Goal: Entertainment & Leisure: Browse casually

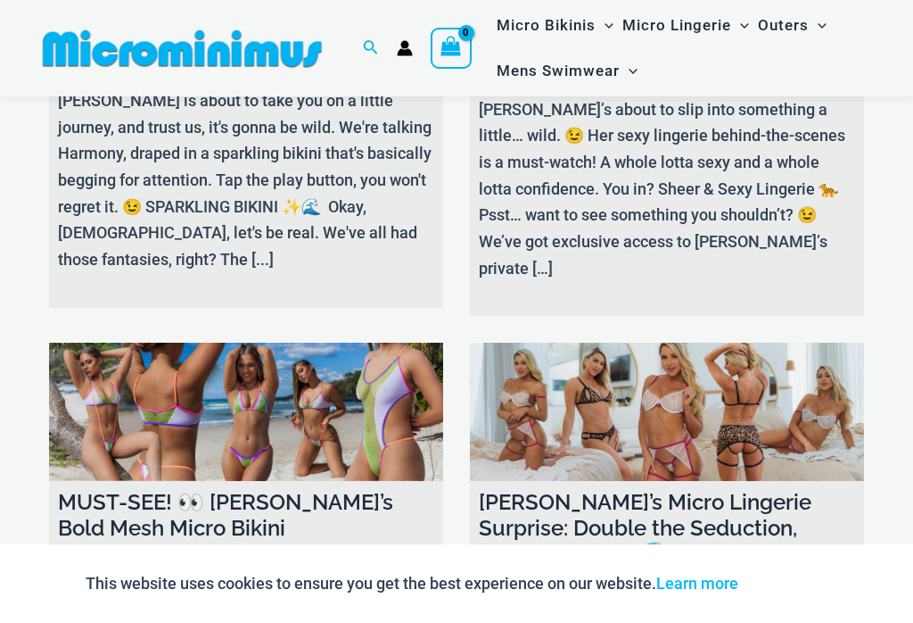
scroll to position [837, 0]
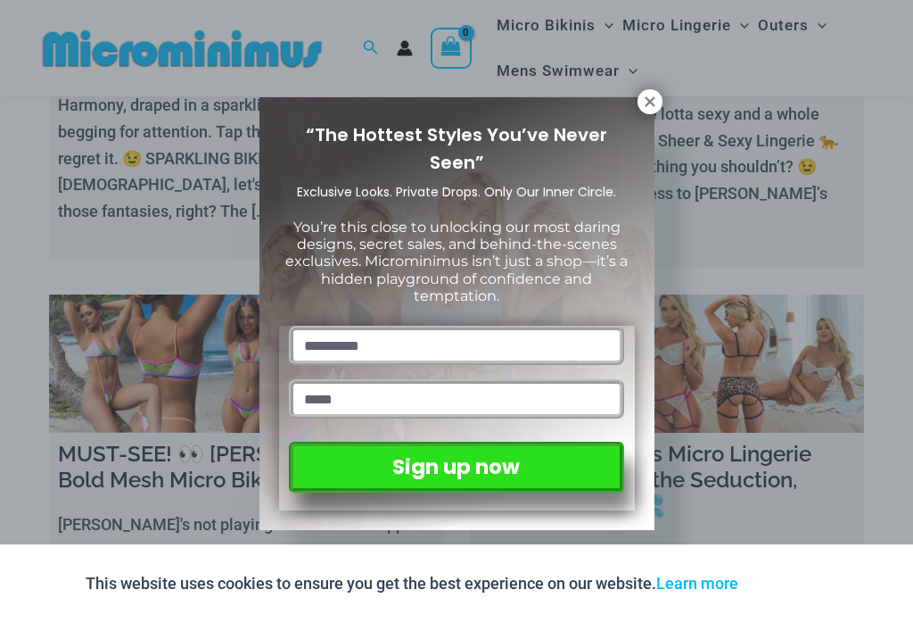
click at [648, 104] on icon at bounding box center [650, 101] width 10 height 10
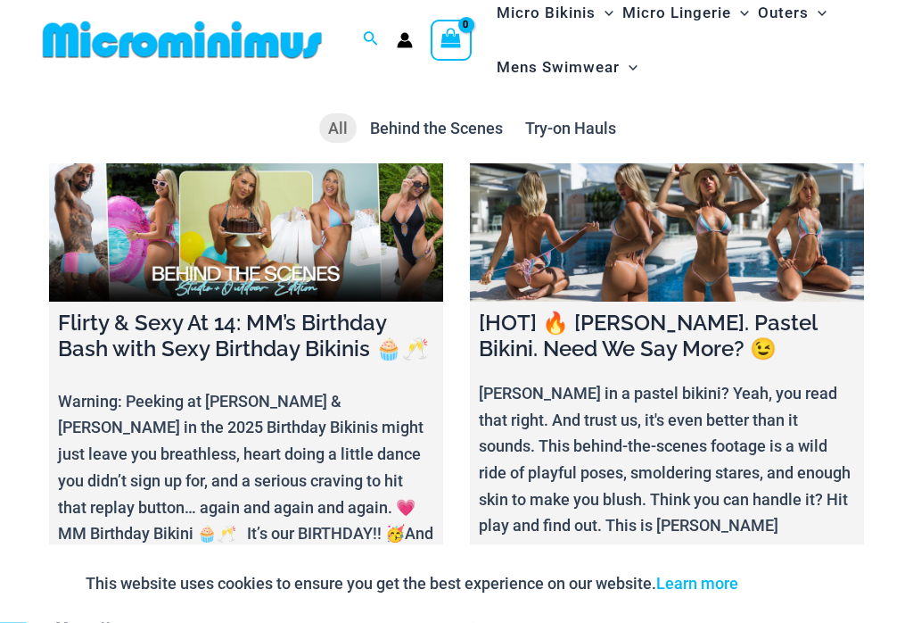
scroll to position [0, 0]
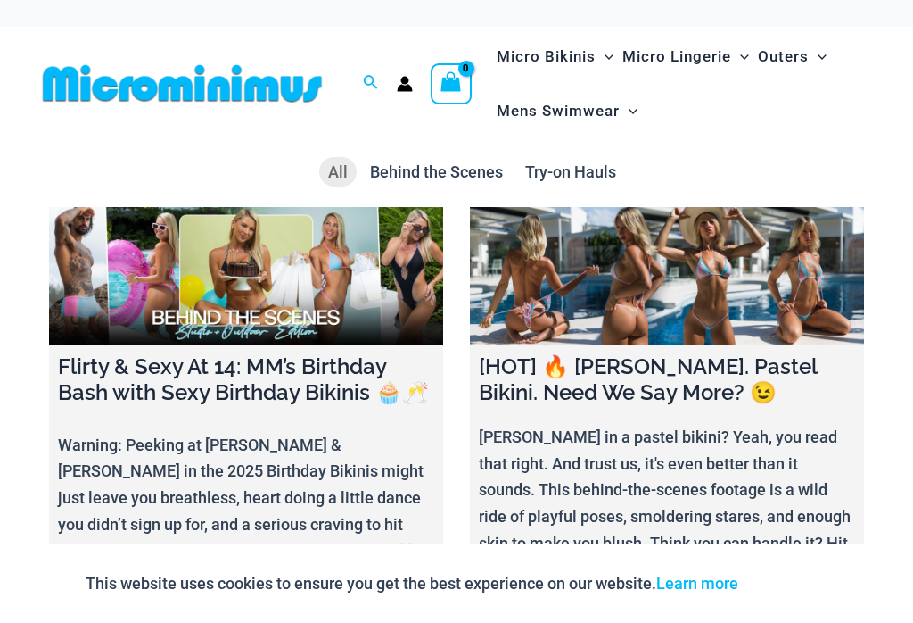
click at [559, 172] on span "Try-on Hauls" at bounding box center [570, 171] width 91 height 19
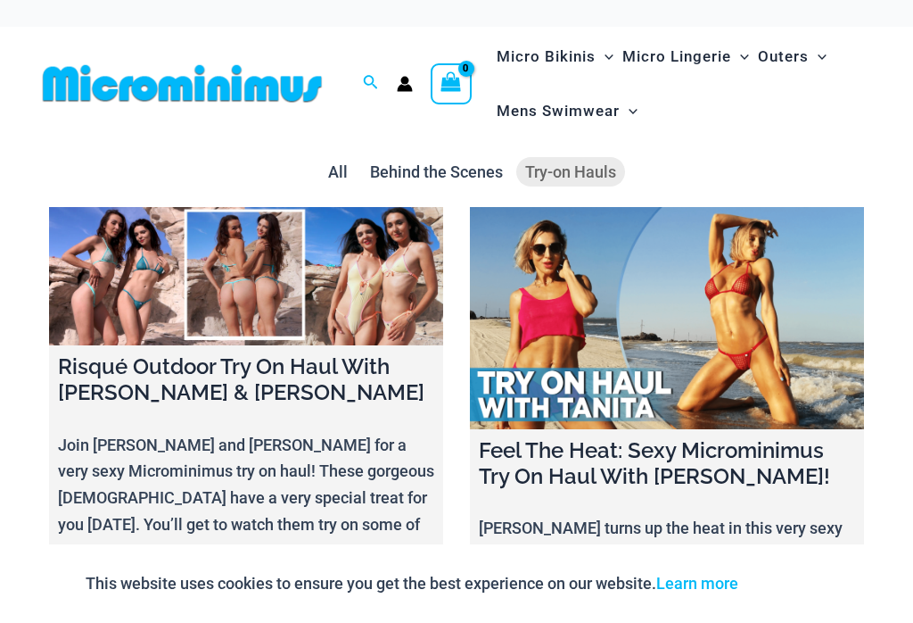
click at [405, 87] on icon "Account icon link" at bounding box center [405, 87] width 15 height 7
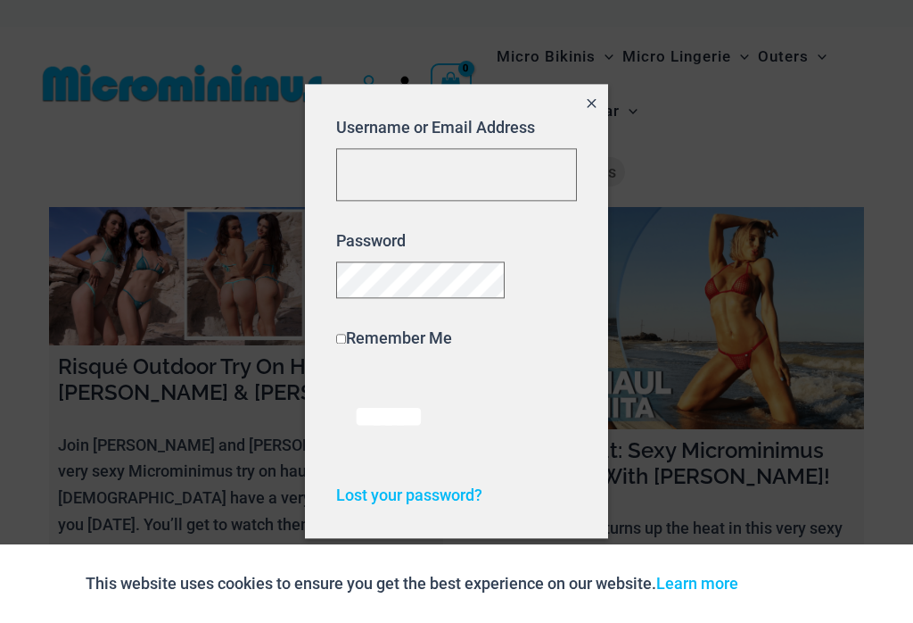
click at [261, 171] on div at bounding box center [456, 311] width 913 height 623
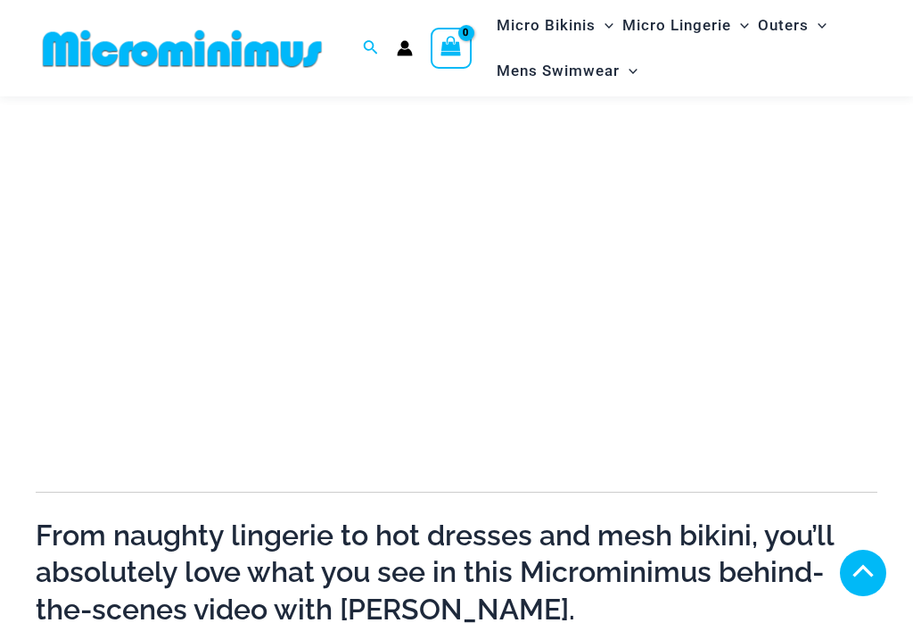
scroll to position [289, 0]
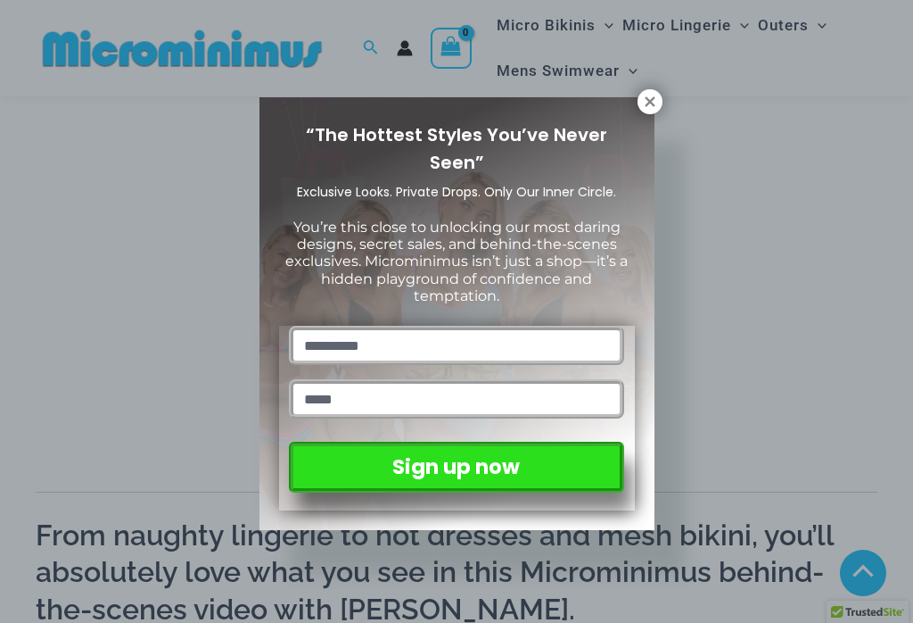
click at [653, 99] on icon at bounding box center [650, 101] width 10 height 10
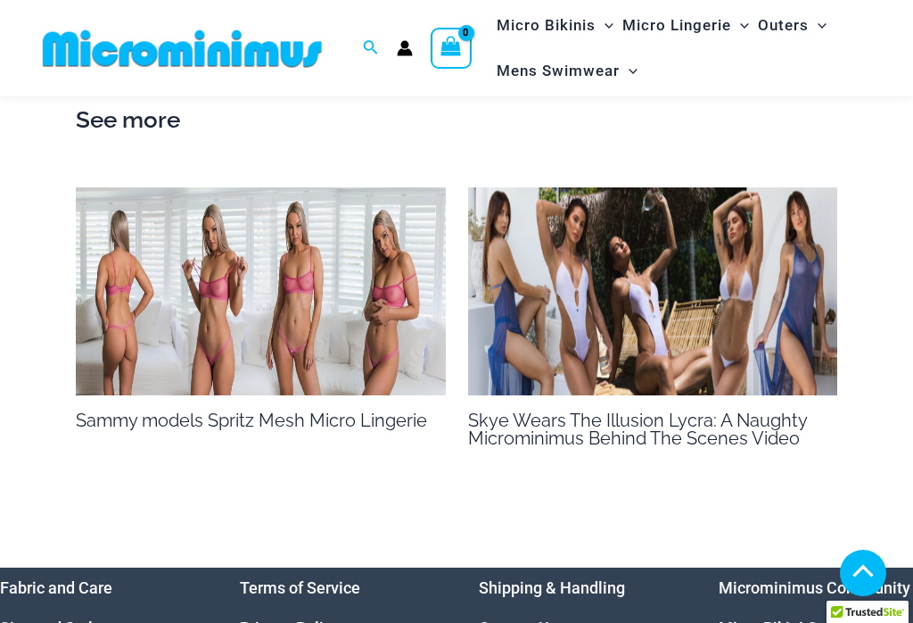
scroll to position [1451, 0]
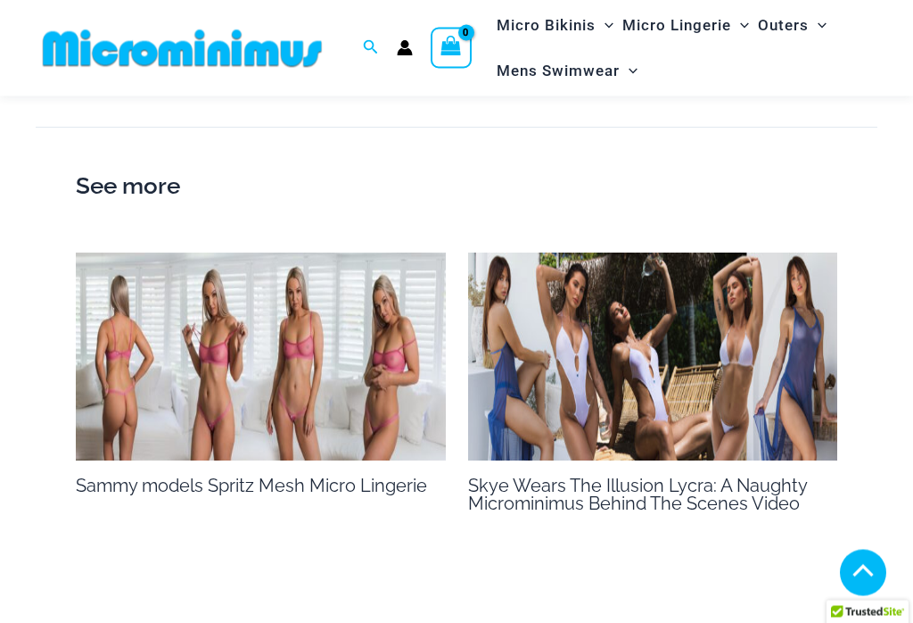
scroll to position [2645, 0]
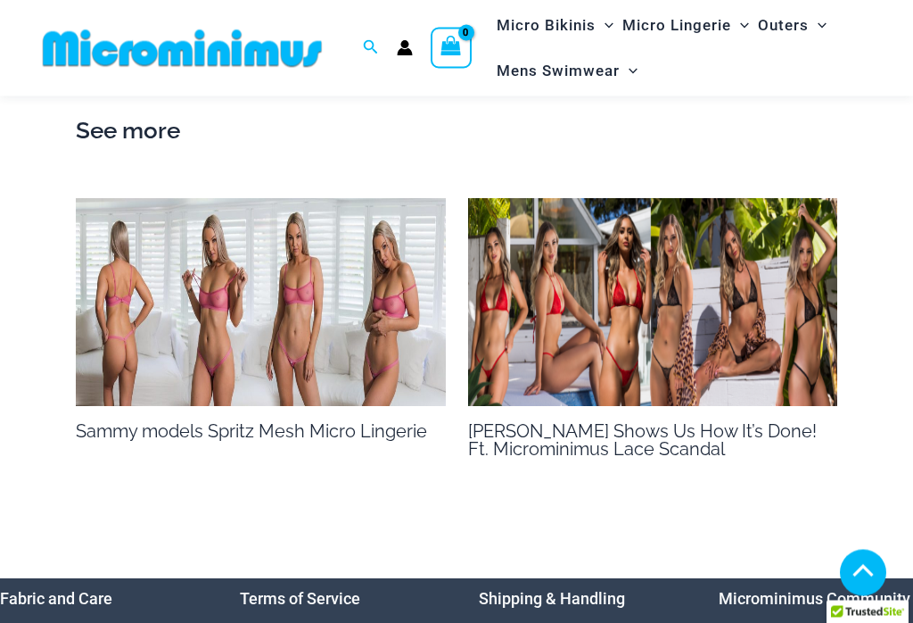
scroll to position [1225, 0]
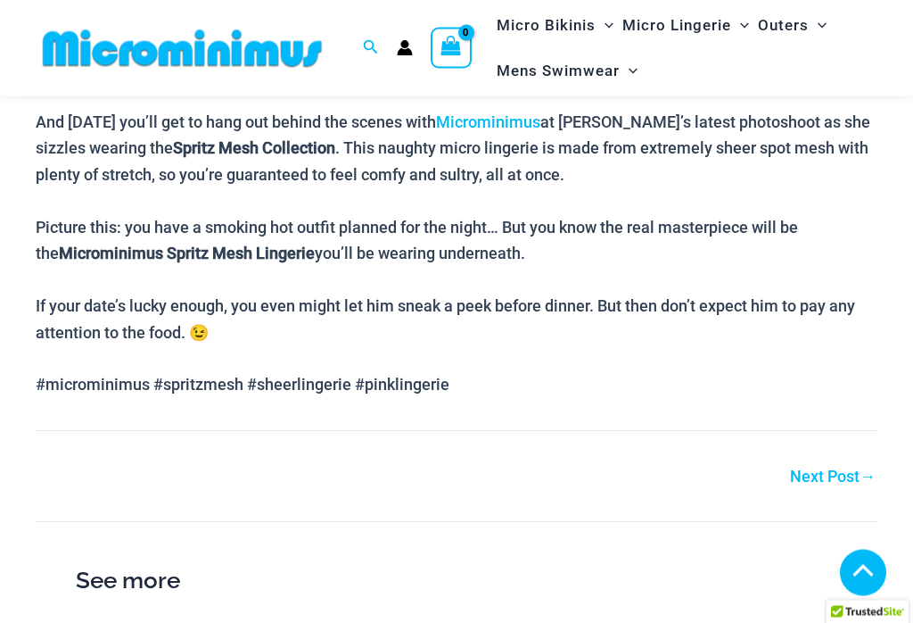
scroll to position [929, 0]
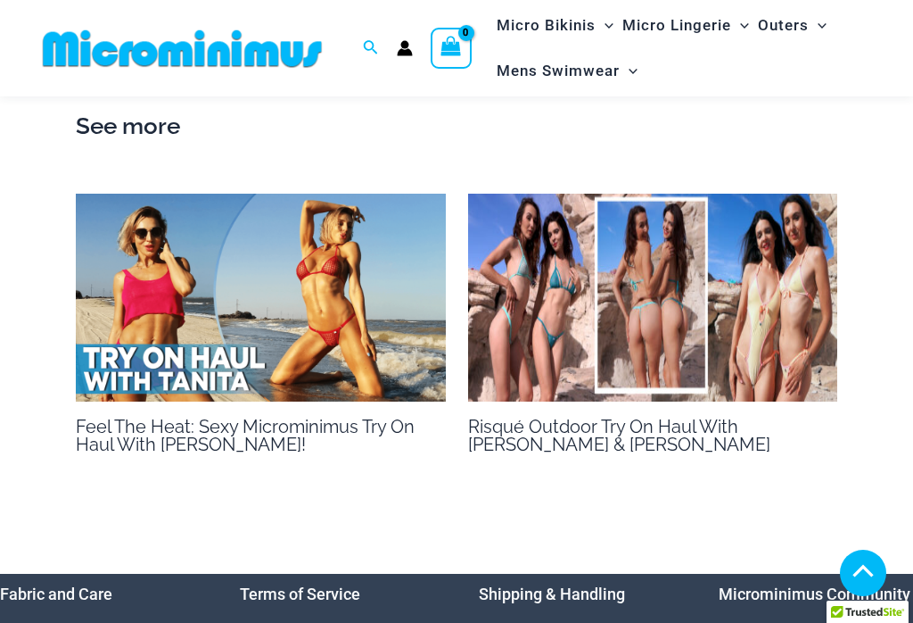
scroll to position [1575, 0]
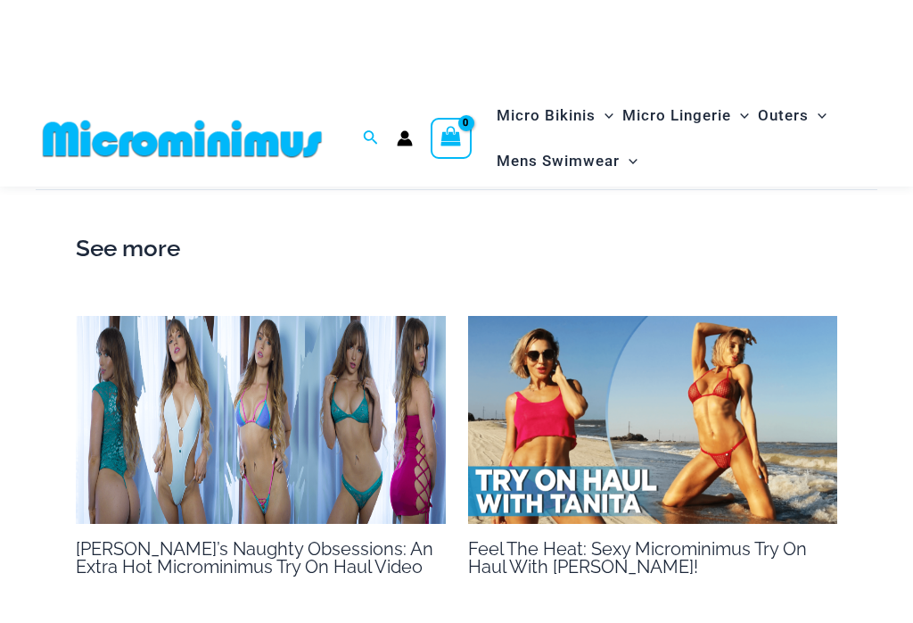
scroll to position [3490, 0]
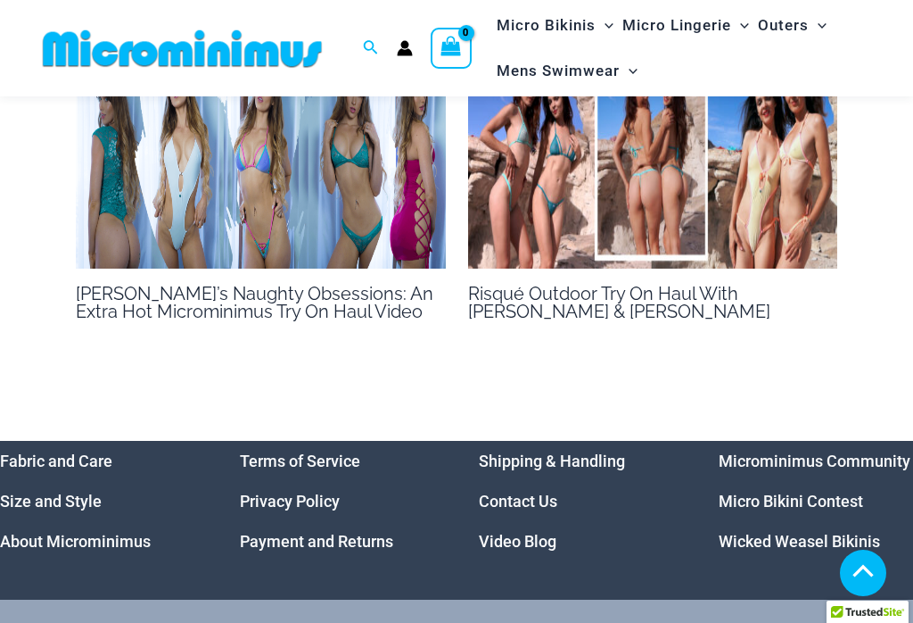
scroll to position [3799, 0]
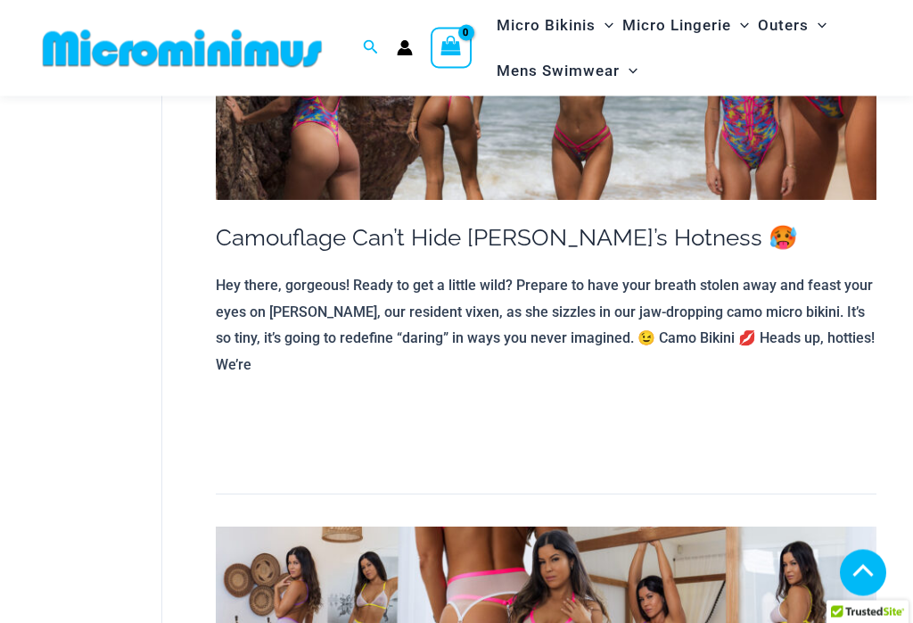
scroll to position [4665, 0]
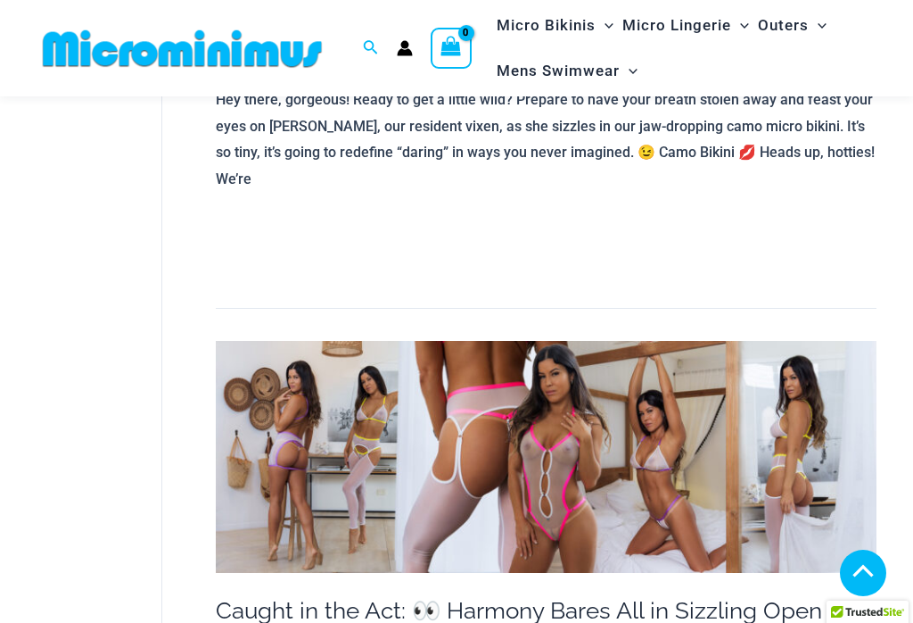
click at [542, 341] on img at bounding box center [546, 457] width 661 height 232
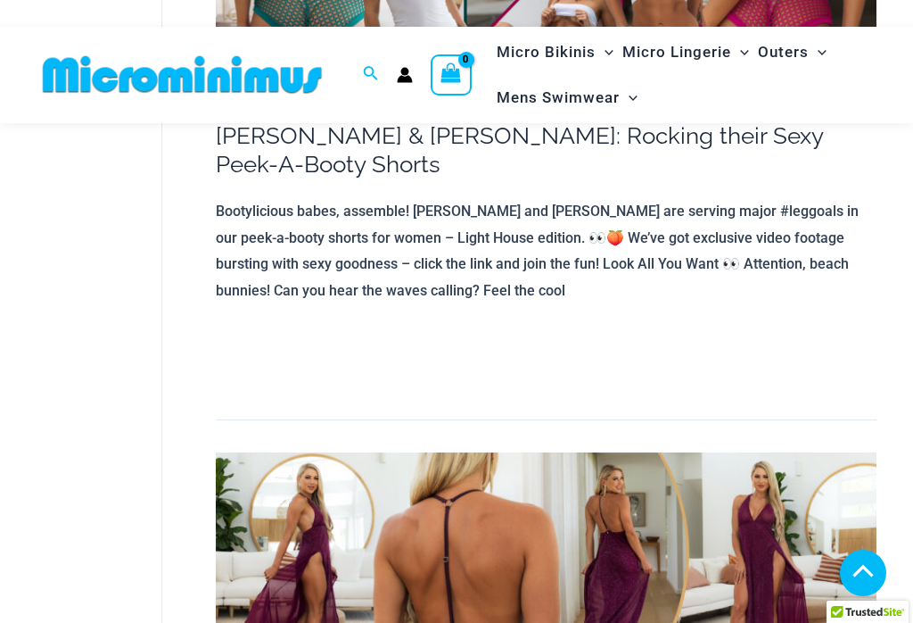
scroll to position [13689, 0]
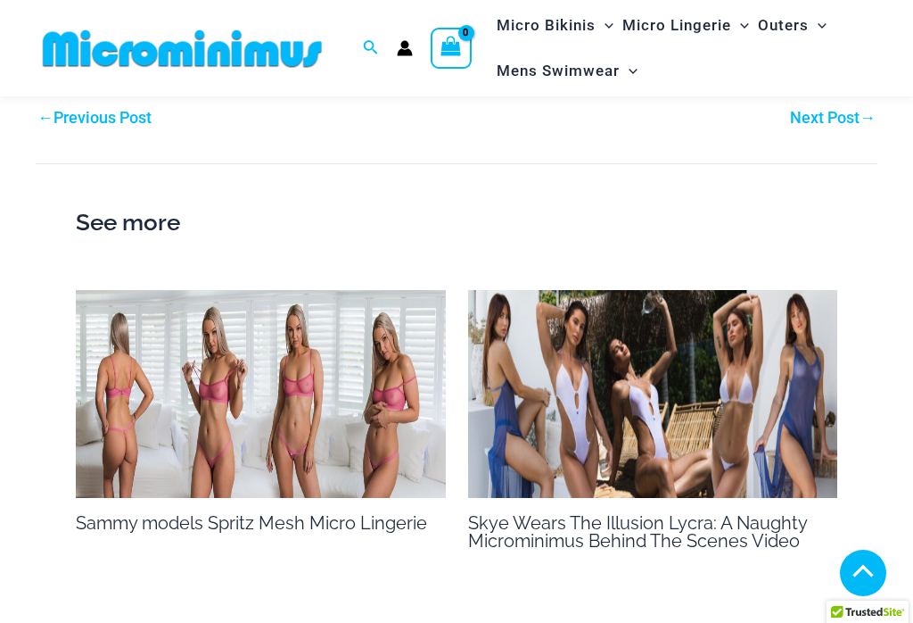
scroll to position [1919, 0]
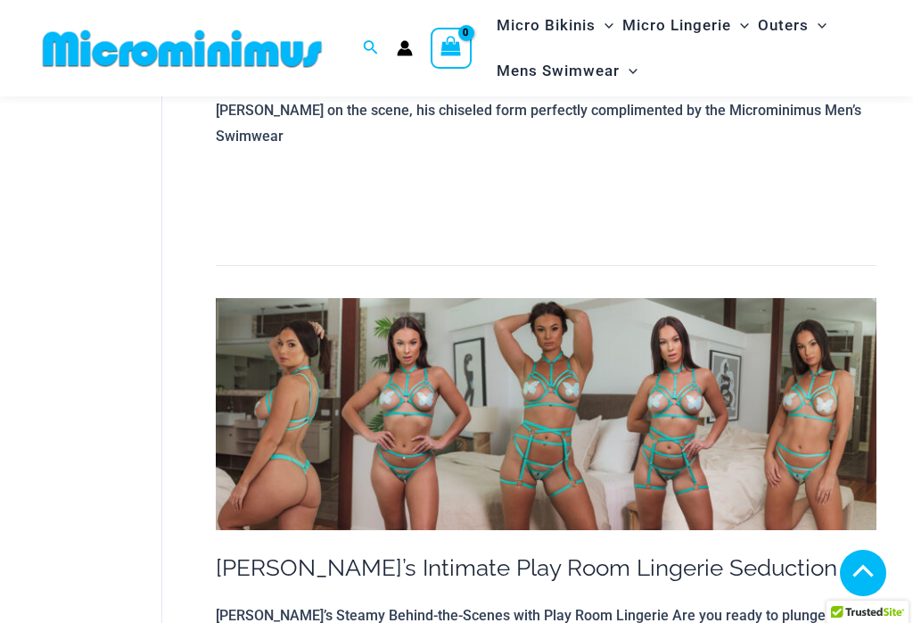
scroll to position [14177, 0]
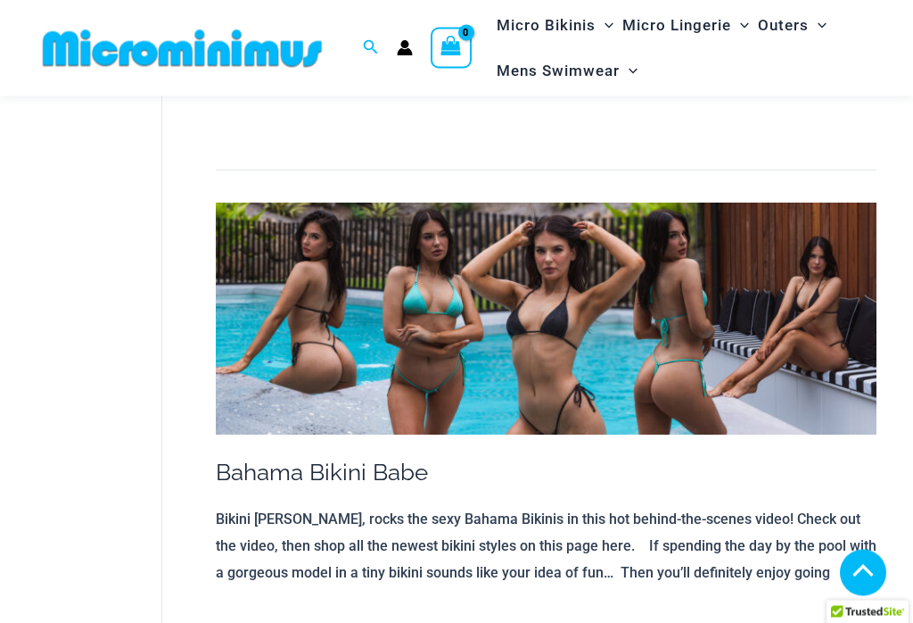
scroll to position [14387, 0]
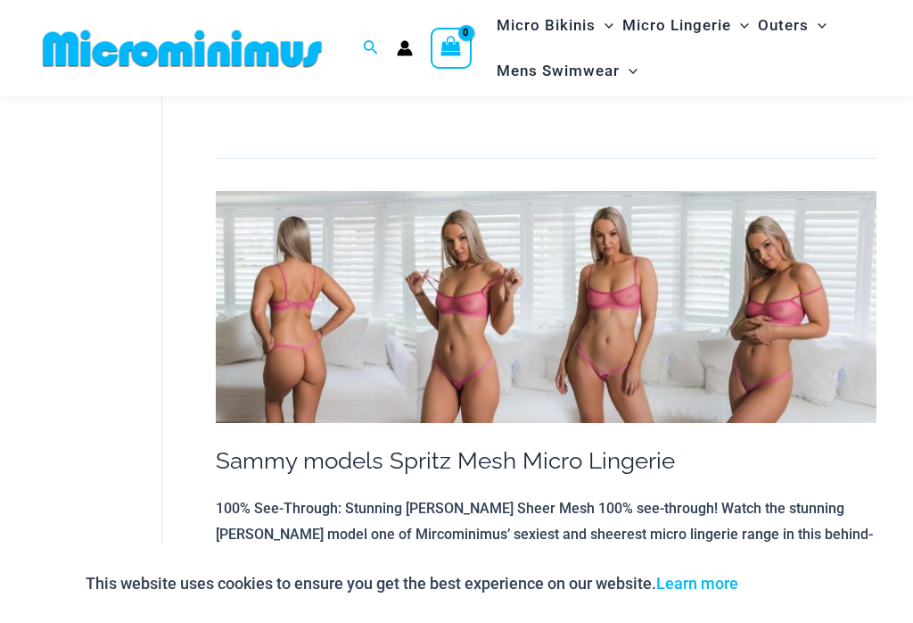
scroll to position [5934, 0]
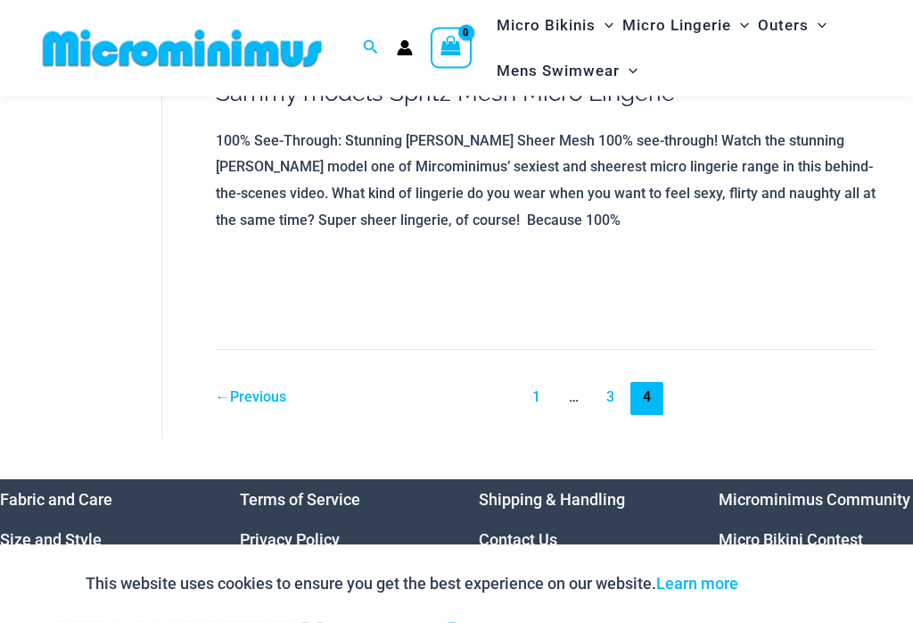
click at [553, 383] on link "1" at bounding box center [536, 399] width 33 height 33
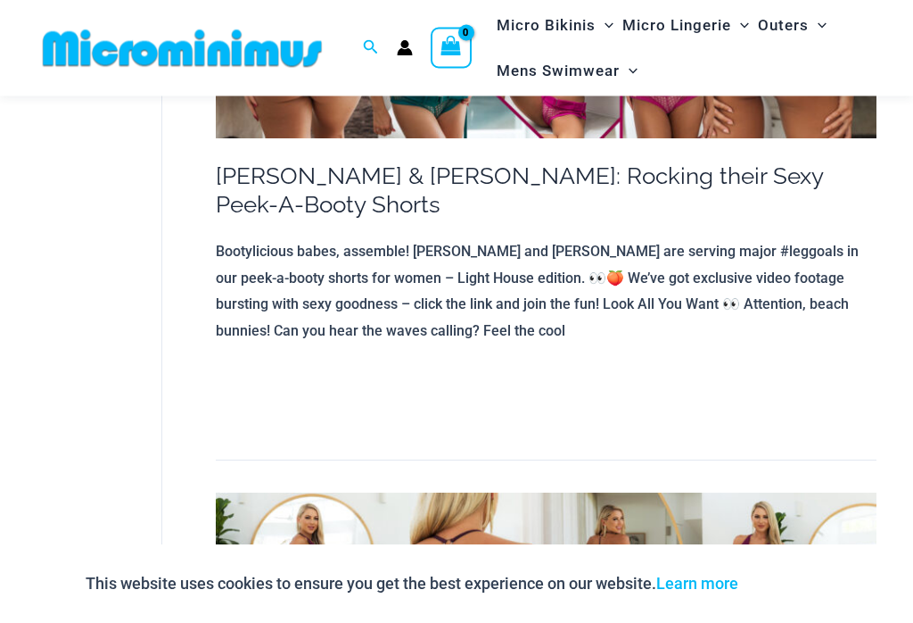
scroll to position [13943, 0]
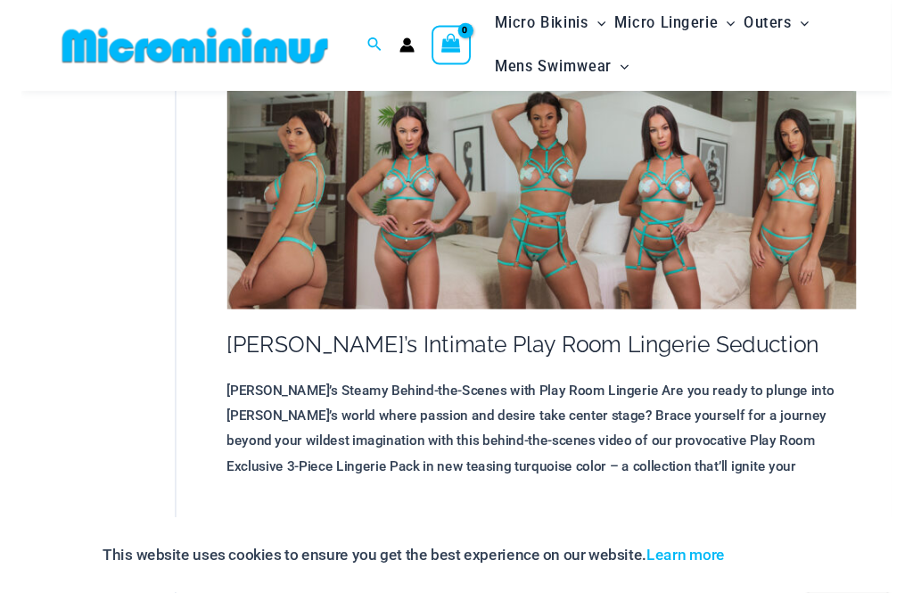
scroll to position [14235, 0]
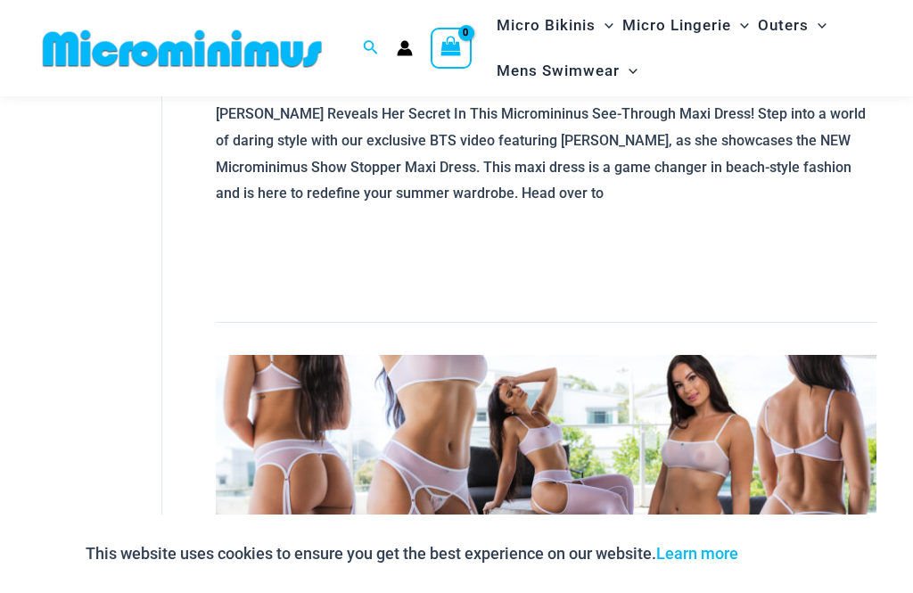
scroll to position [3527, 0]
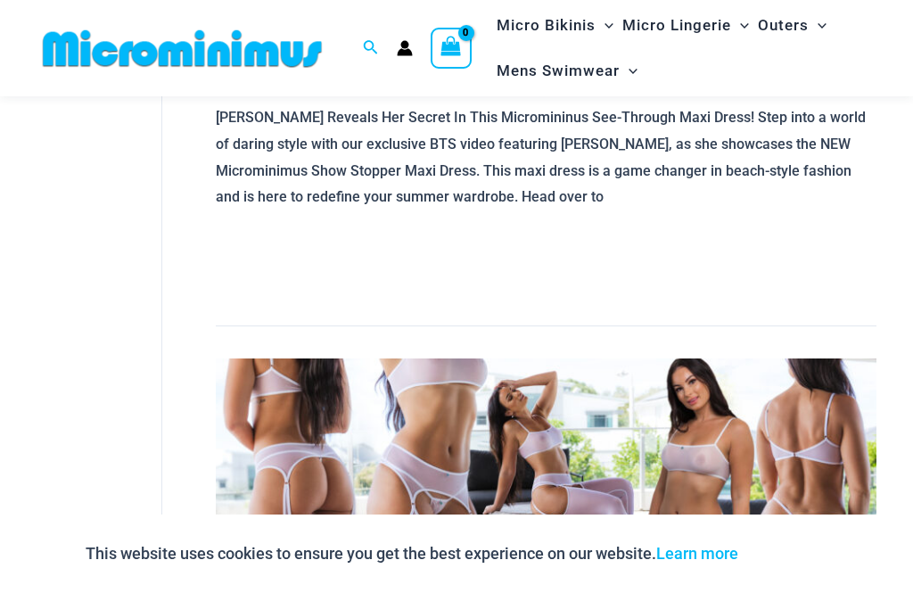
click at [519, 359] on img at bounding box center [546, 475] width 661 height 232
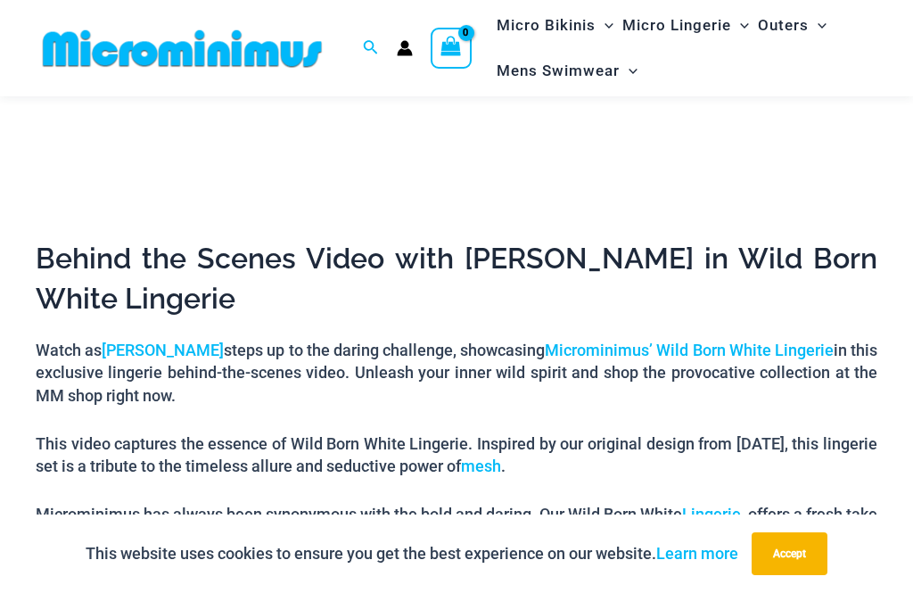
scroll to position [532, 0]
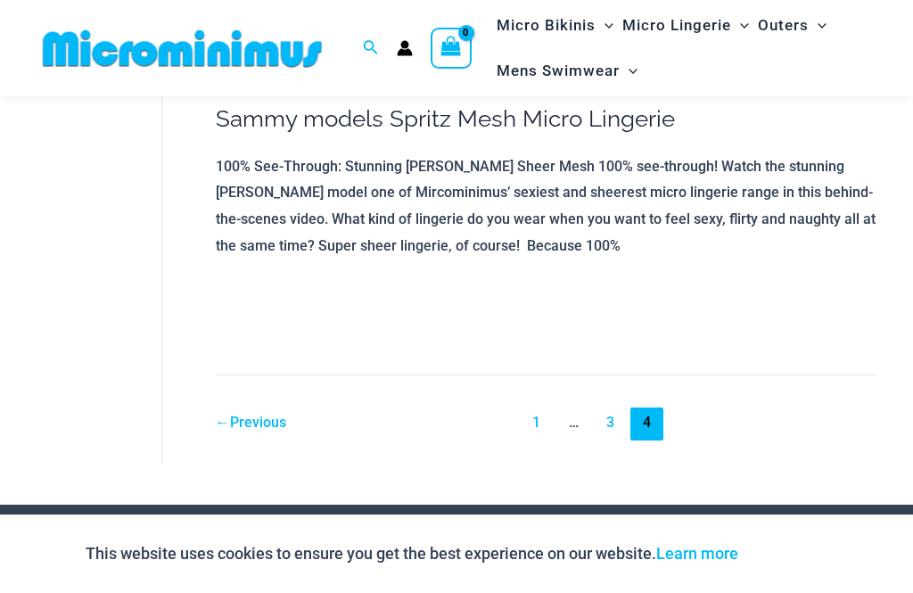
scroll to position [6069, 0]
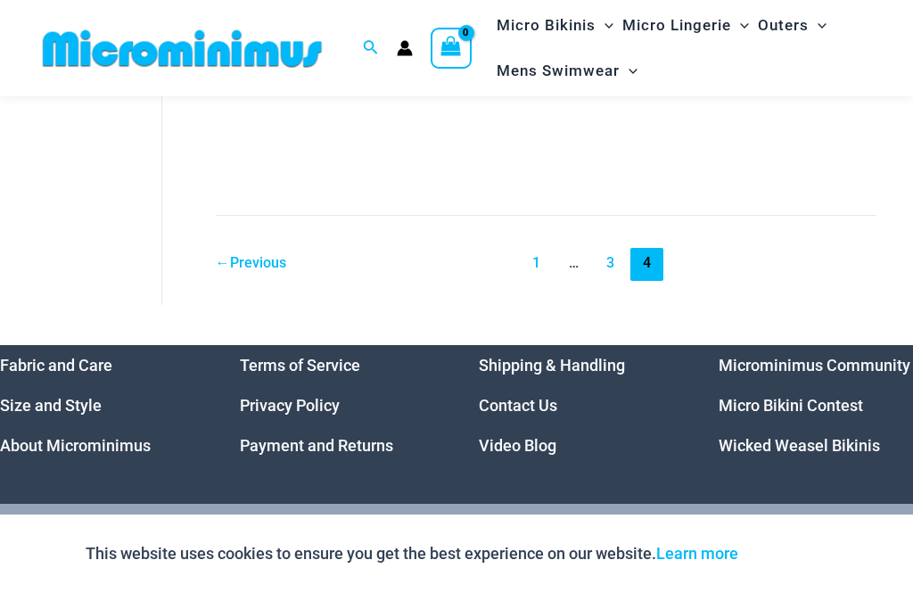
click at [551, 248] on link "1" at bounding box center [536, 264] width 33 height 33
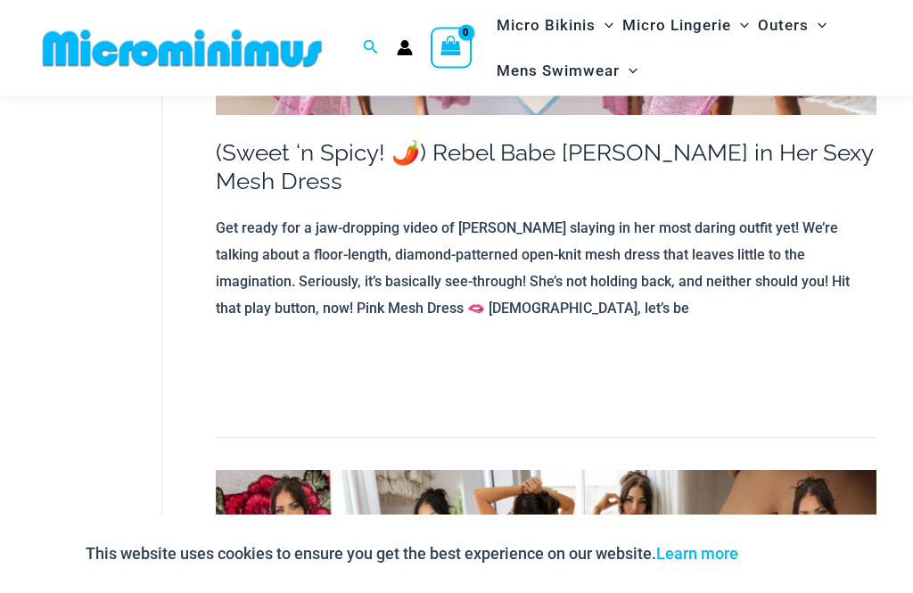
scroll to position [8599, 0]
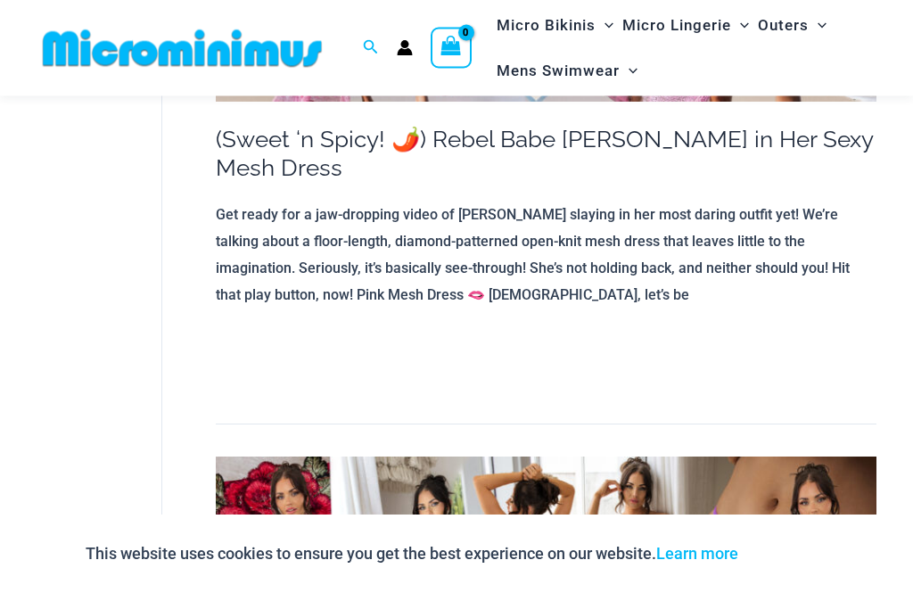
click at [538, 458] on img at bounding box center [546, 574] width 661 height 232
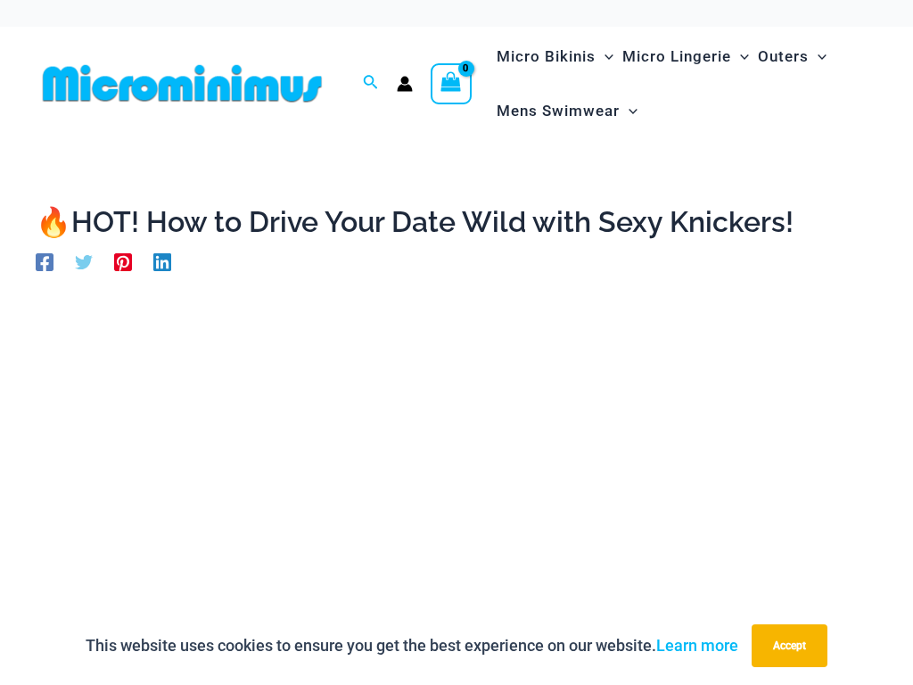
click at [789, 592] on button "Accept" at bounding box center [790, 645] width 76 height 43
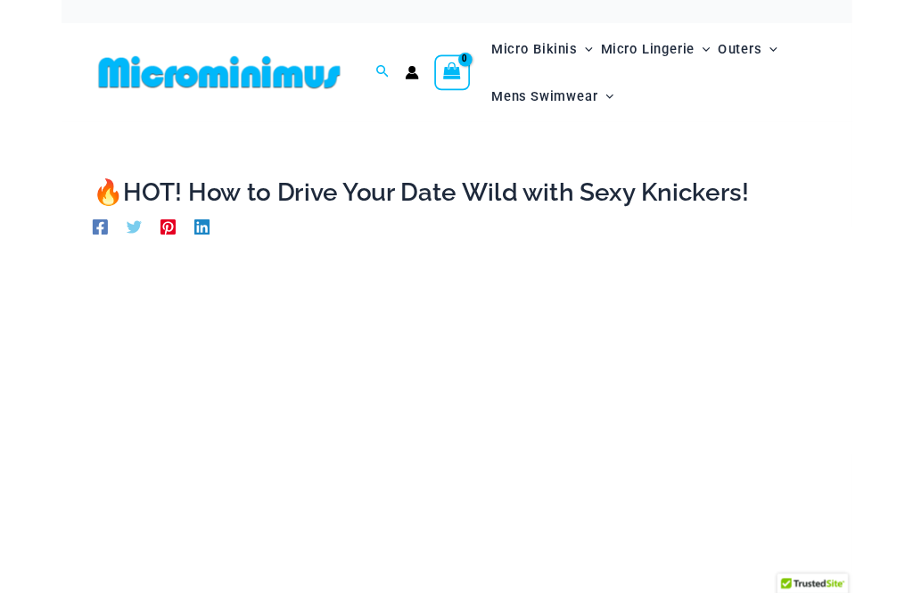
scroll to position [369, 0]
